Goal: Information Seeking & Learning: Learn about a topic

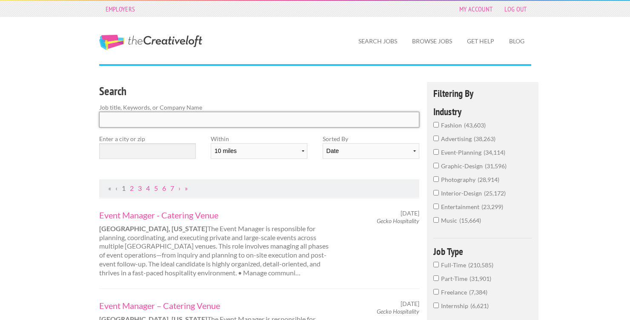
click at [196, 119] on input "Search" at bounding box center [259, 120] width 320 height 16
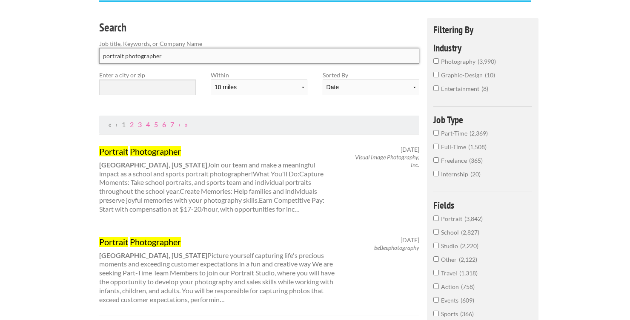
scroll to position [63, 0]
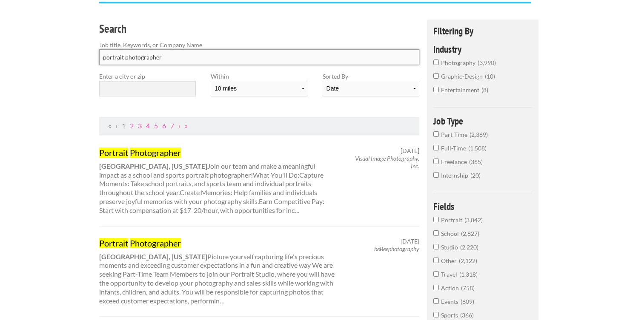
click at [125, 57] on input "portrait photographer" at bounding box center [259, 57] width 320 height 16
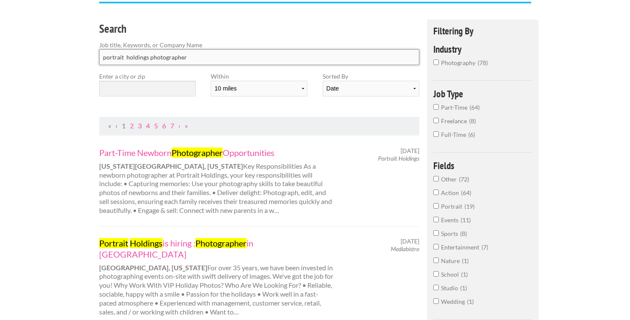
type input "portrait holdings photographer"
click button "submit" at bounding box center [0, 0] width 0 height 0
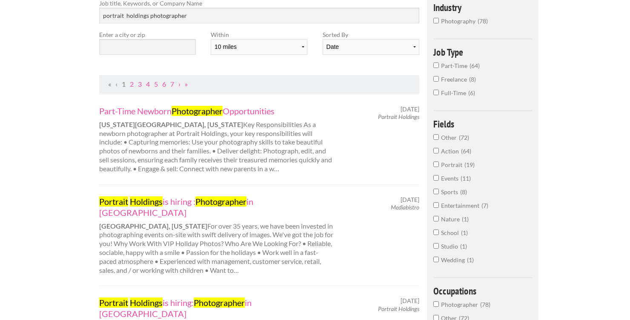
scroll to position [103, 0]
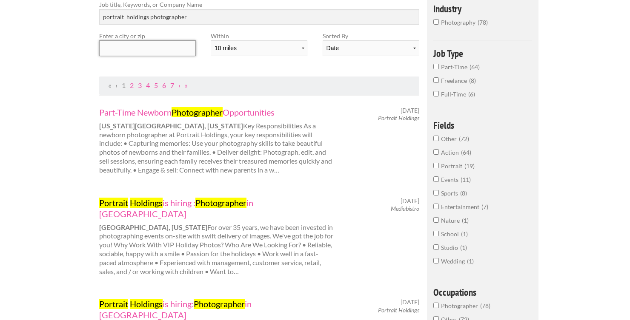
click at [147, 50] on input "text" at bounding box center [147, 48] width 97 height 16
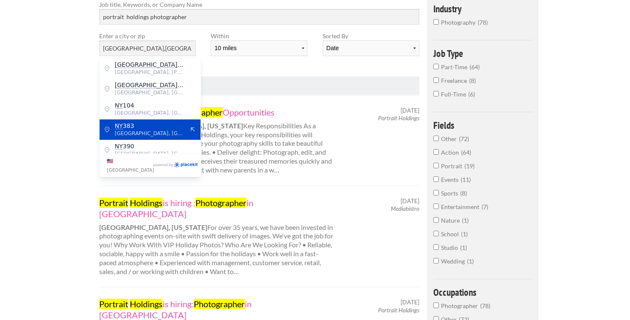
click at [154, 128] on span "NY 383" at bounding box center [150, 126] width 70 height 8
type input "NY 383"
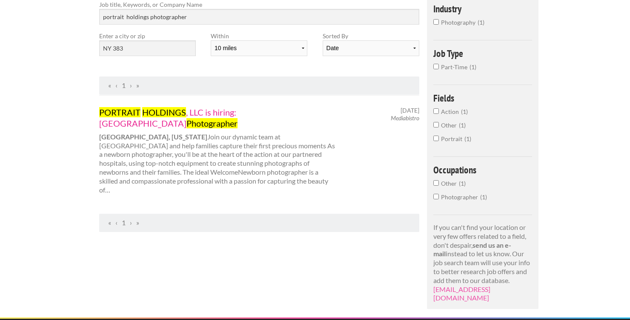
click at [229, 113] on link "PORTRAIT HOLDINGS , LLC is hiring: Newborn Photographer" at bounding box center [217, 118] width 237 height 22
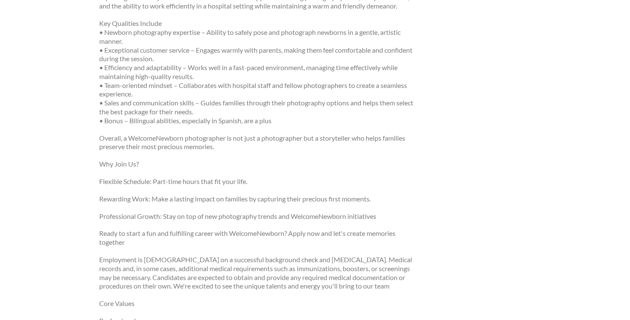
scroll to position [467, 0]
